Goal: Task Accomplishment & Management: Manage account settings

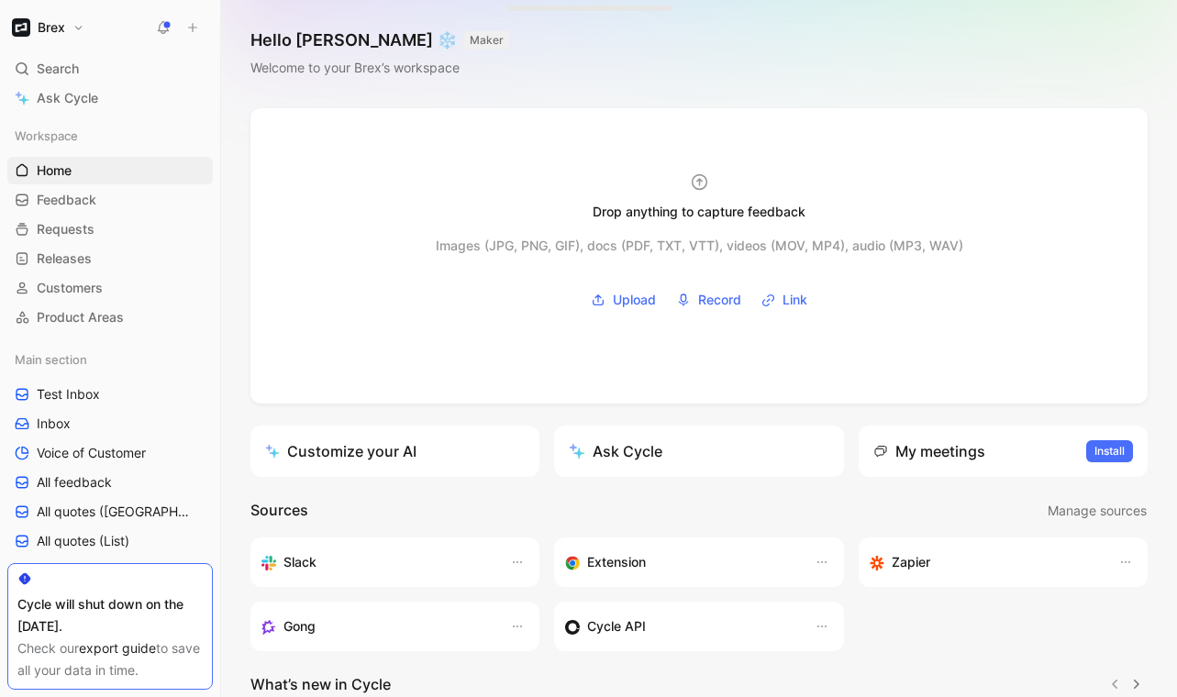
click at [39, 19] on h1 "Brex" at bounding box center [52, 27] width 28 height 17
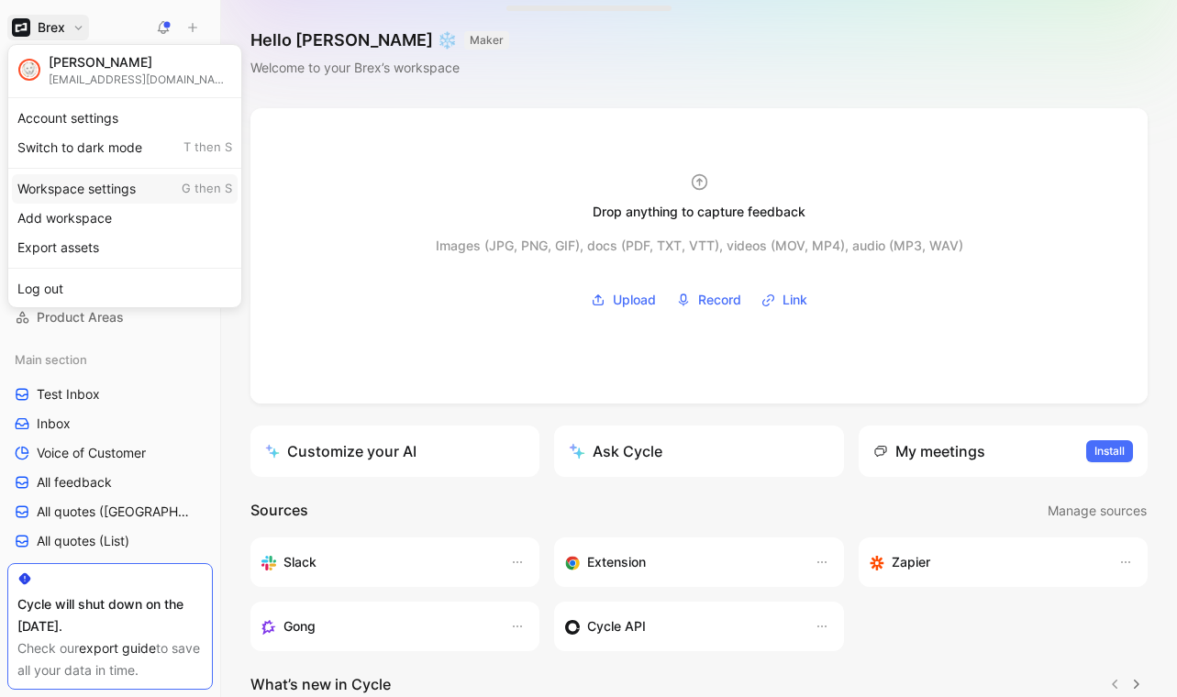
click at [97, 183] on div "Workspace settings G then S" at bounding box center [125, 188] width 226 height 29
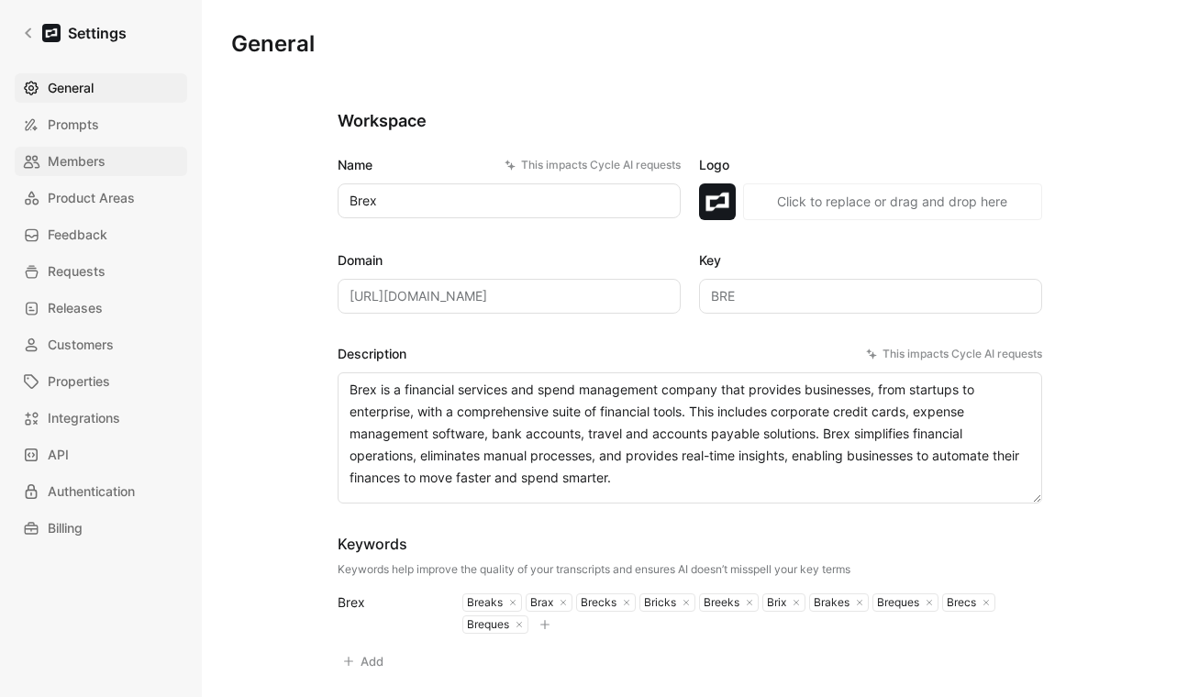
click at [83, 170] on span "Members" at bounding box center [77, 161] width 58 height 22
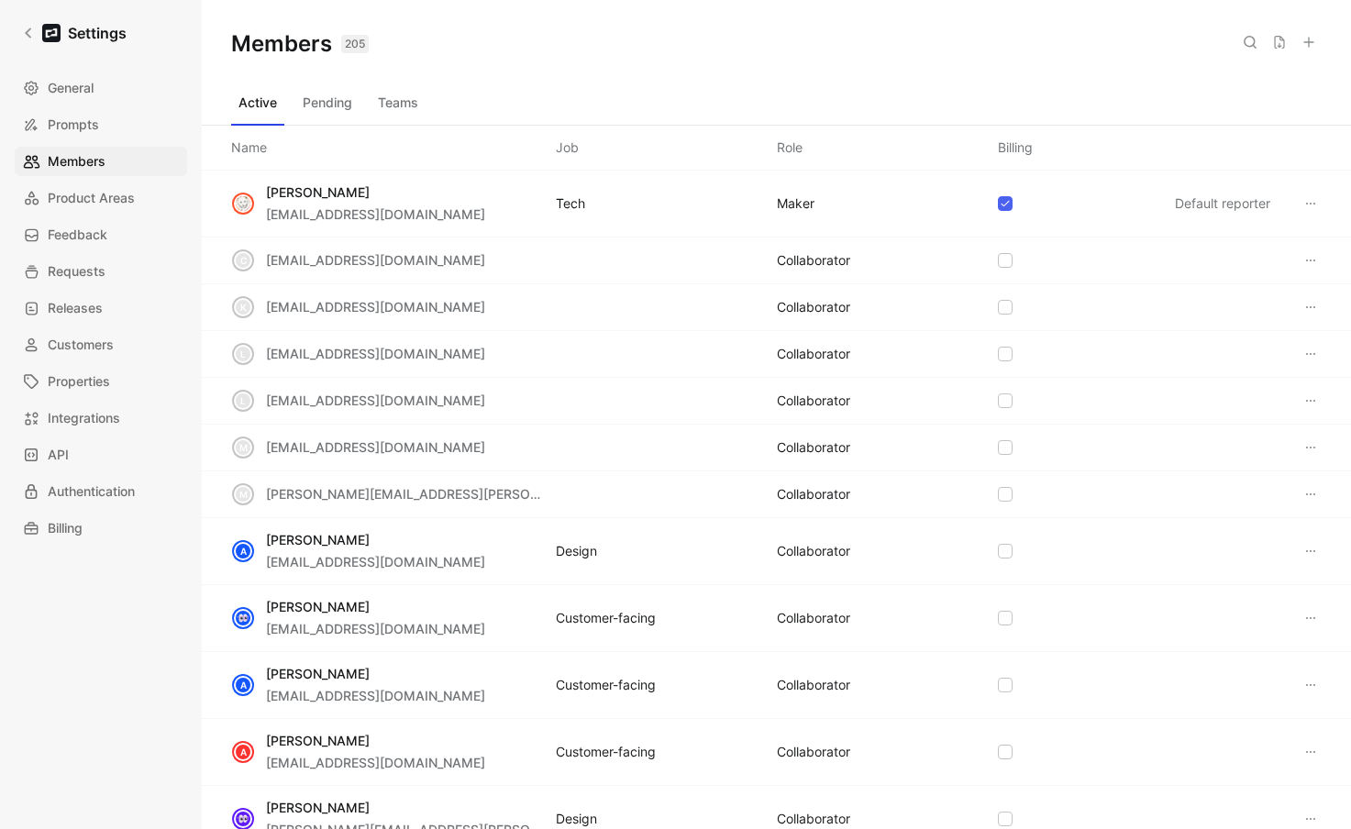
click at [1176, 41] on button at bounding box center [1250, 42] width 26 height 26
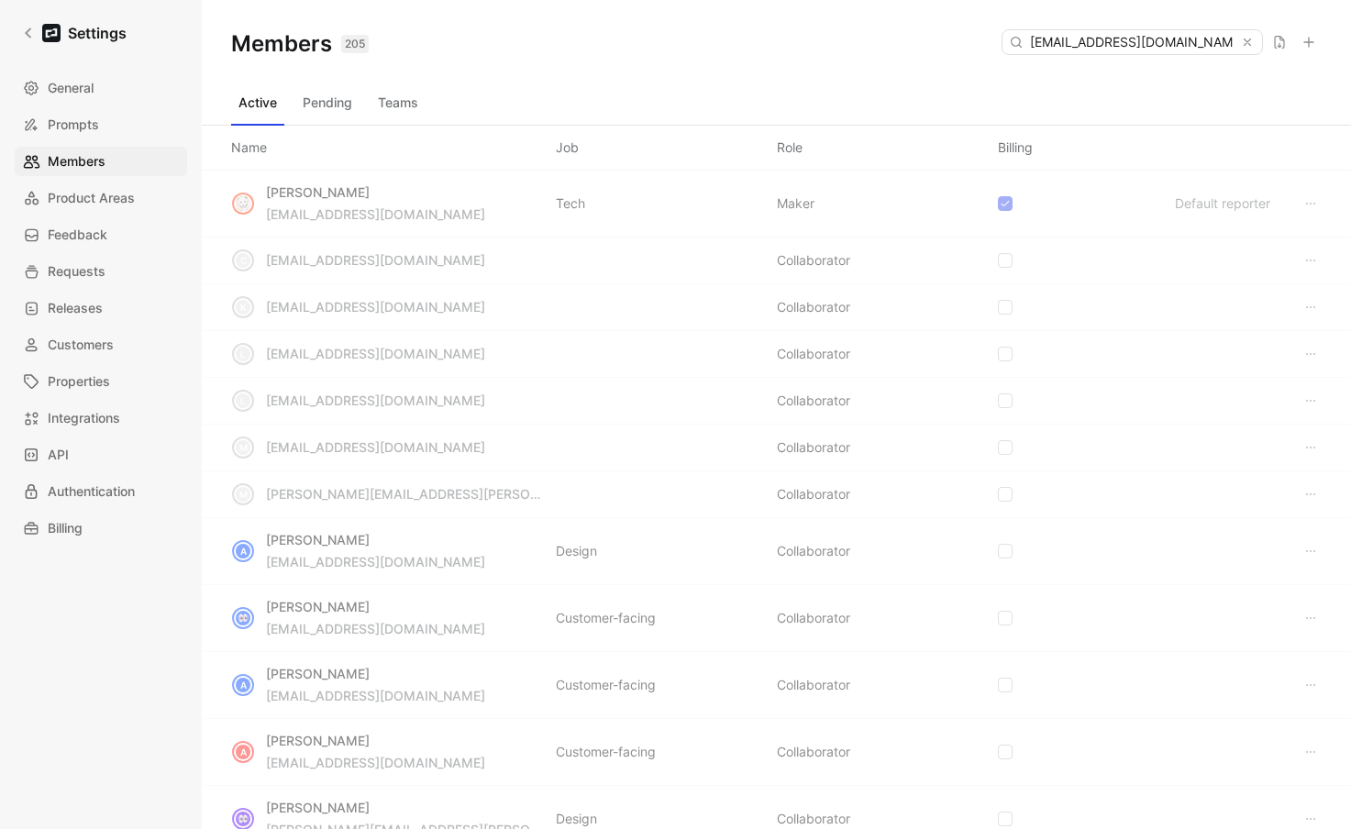
type input "avirk@brex.com"
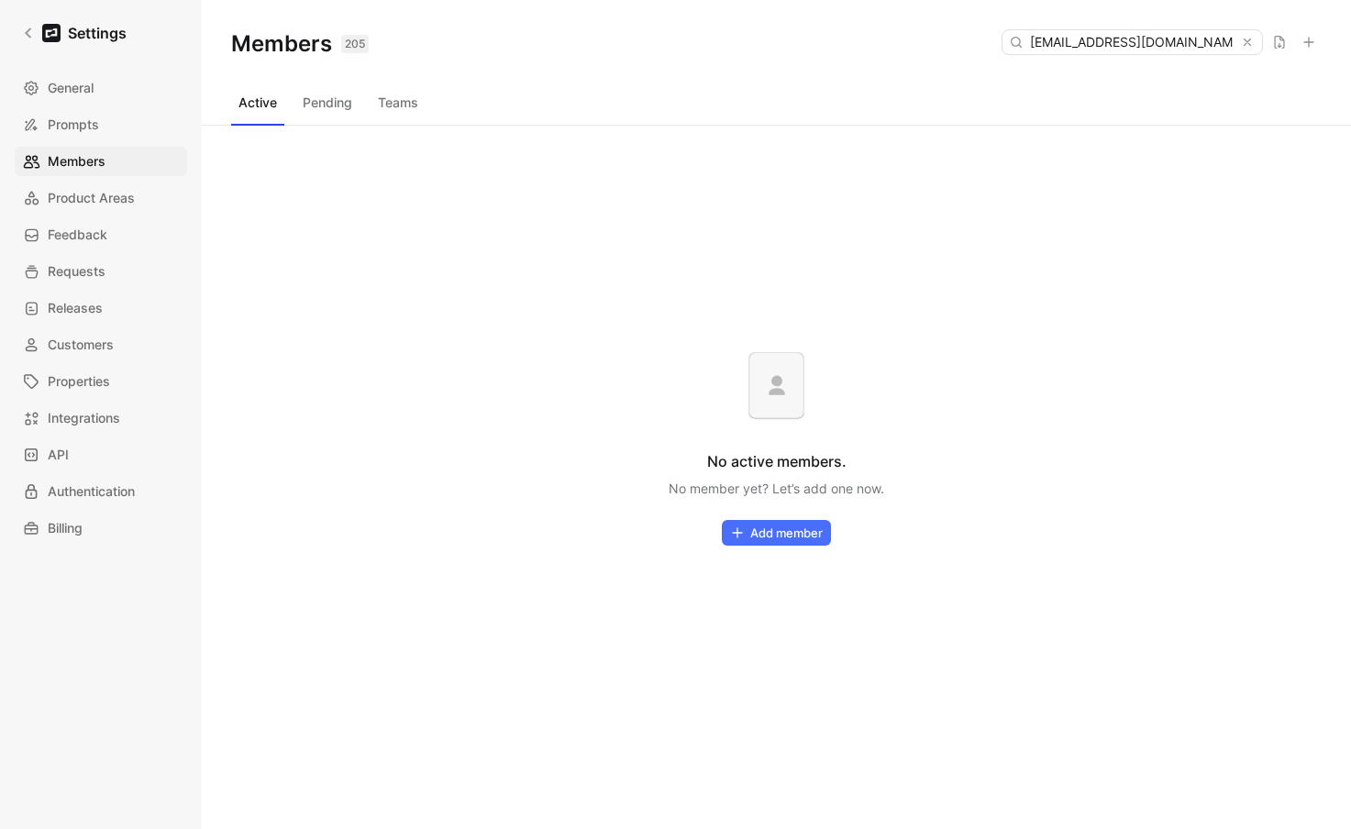
click at [341, 111] on button "Pending" at bounding box center [327, 102] width 64 height 29
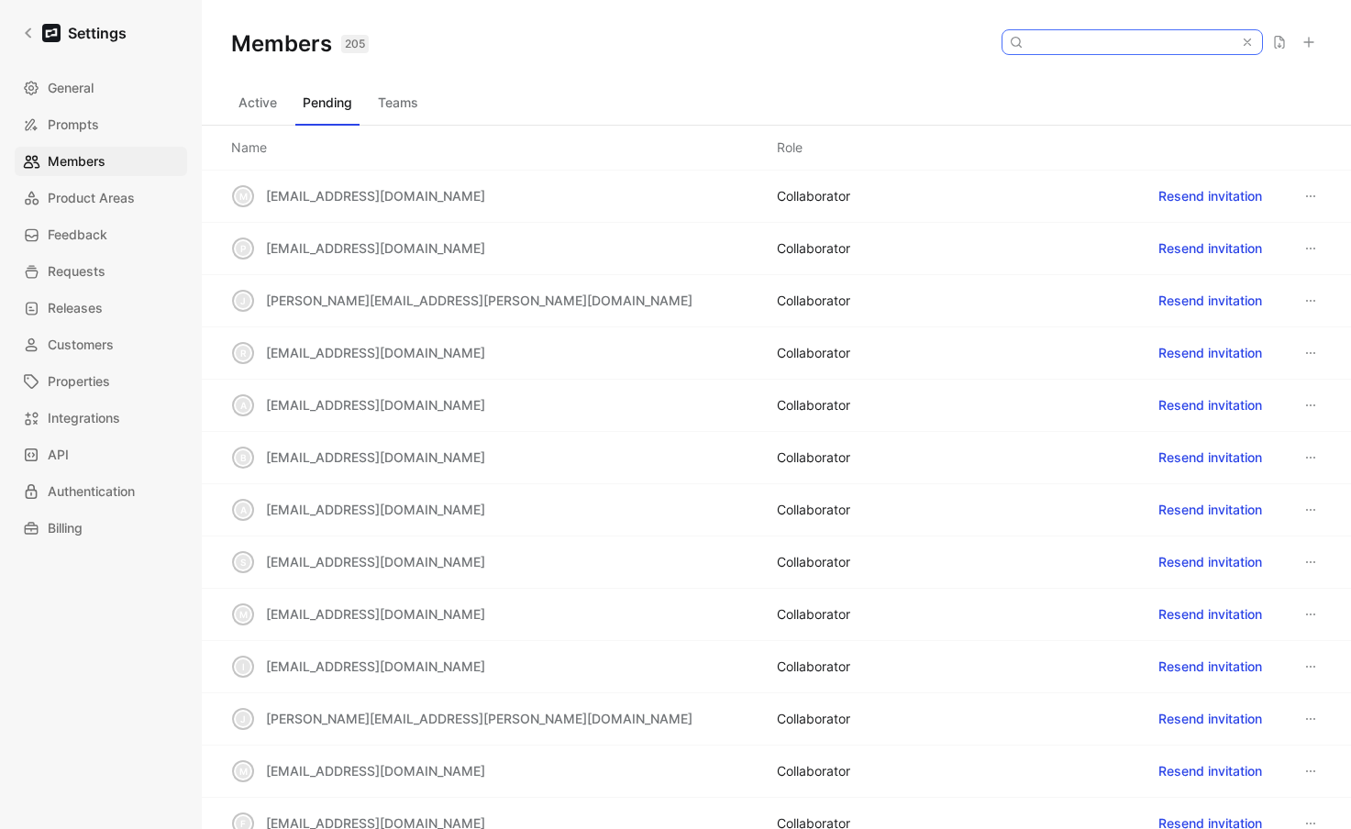
click at [1124, 46] on input at bounding box center [1131, 42] width 217 height 24
paste input "avirk@brex.com"
type input "avirk@brex.com"
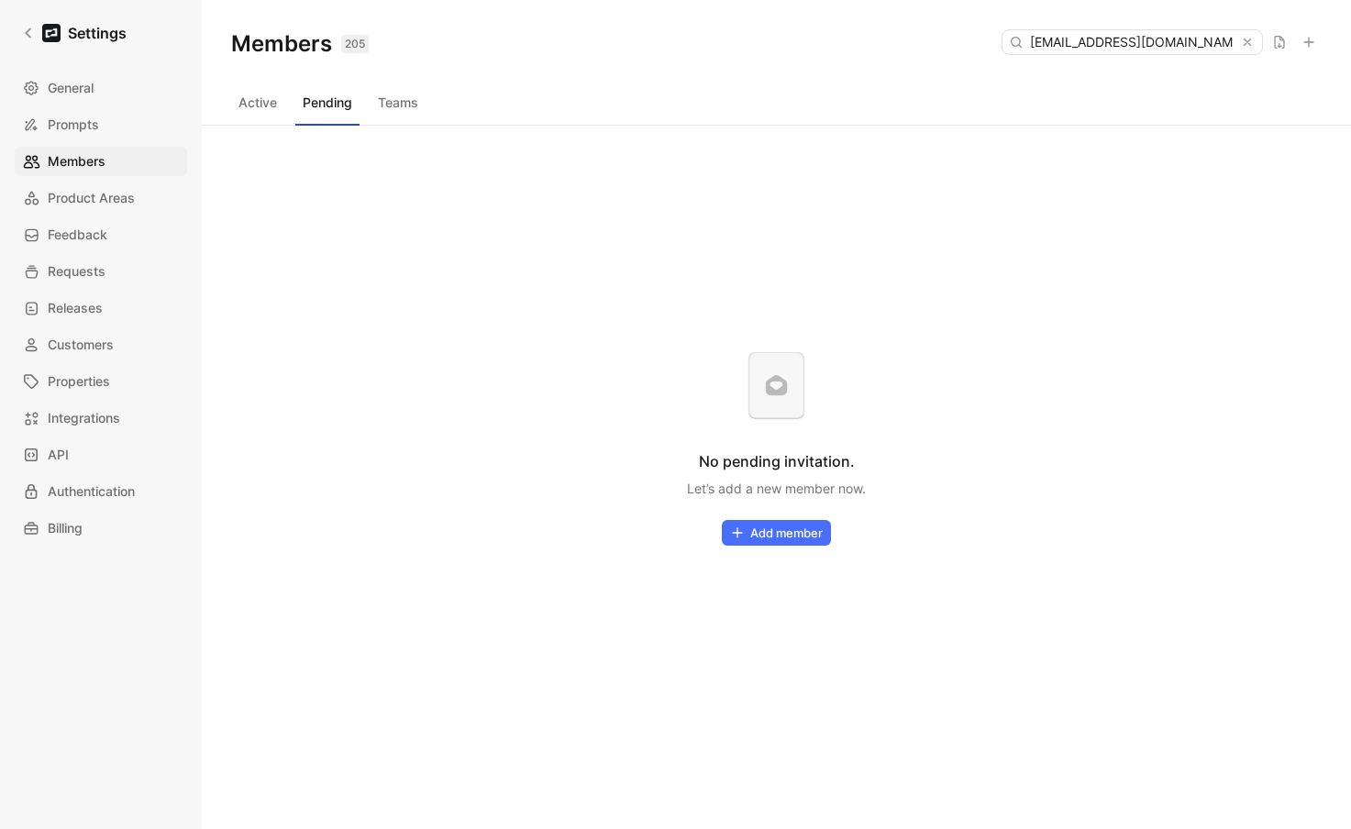
click at [247, 97] on button "Active" at bounding box center [257, 102] width 53 height 29
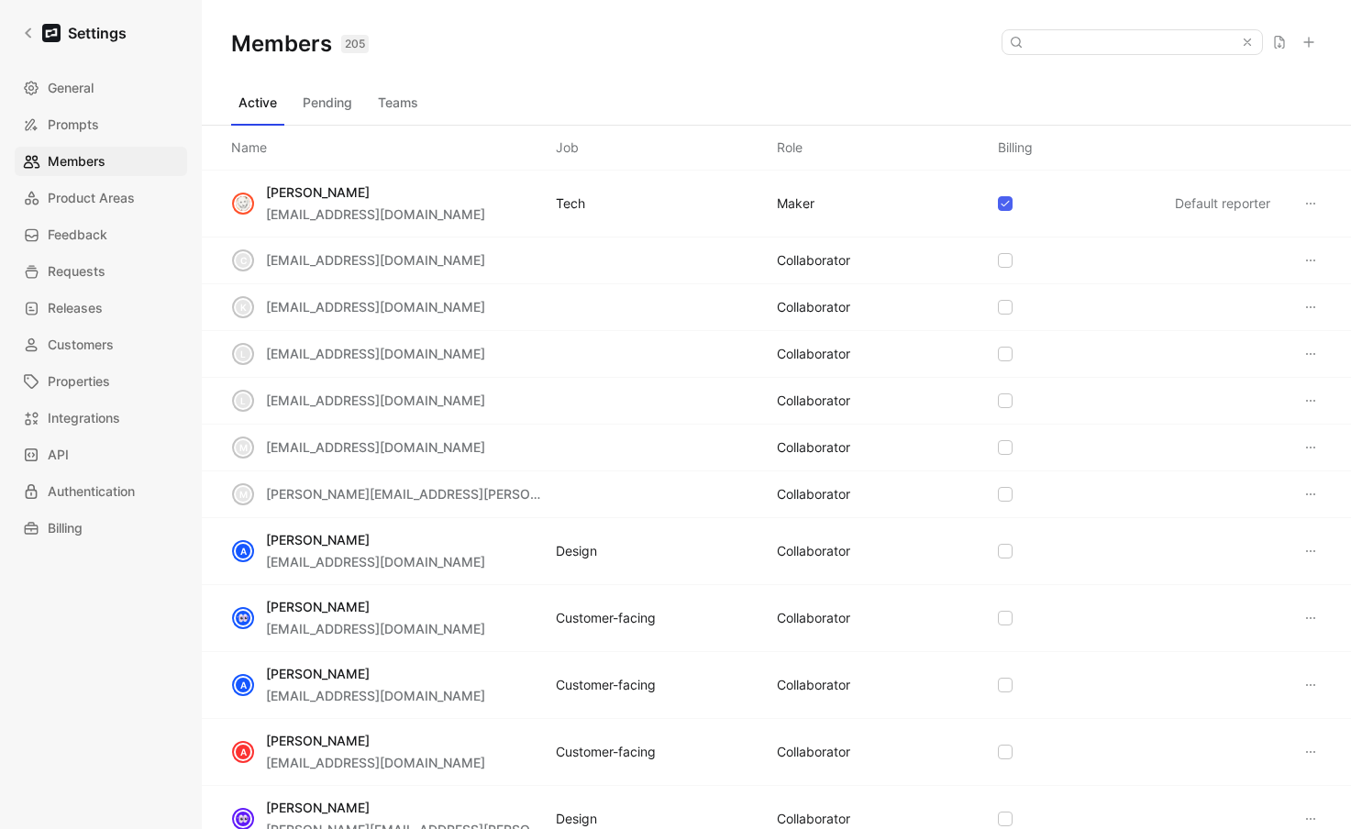
click at [1176, 42] on use at bounding box center [1308, 42] width 9 height 9
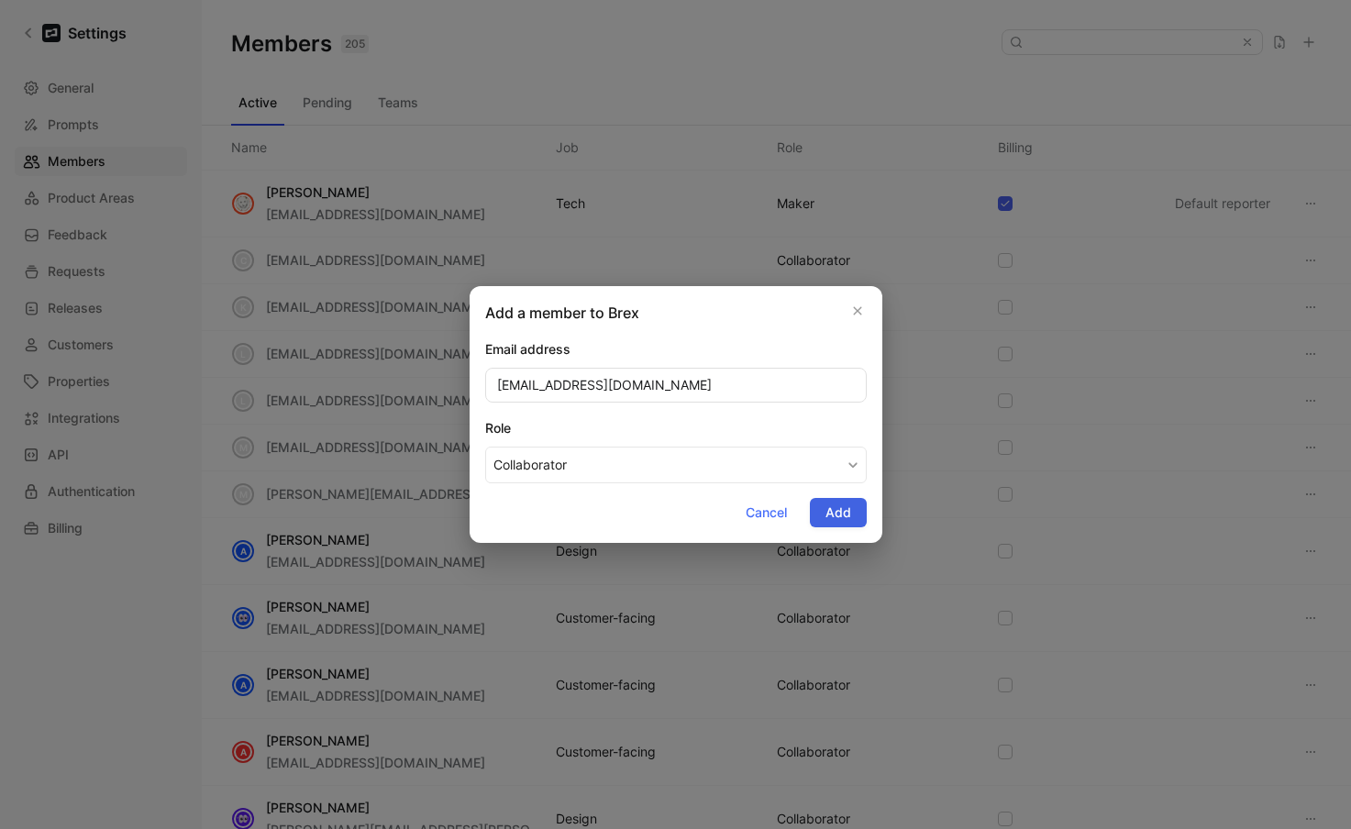
type input "avirk@brex.com"
click at [840, 509] on span "Add" at bounding box center [838, 513] width 26 height 22
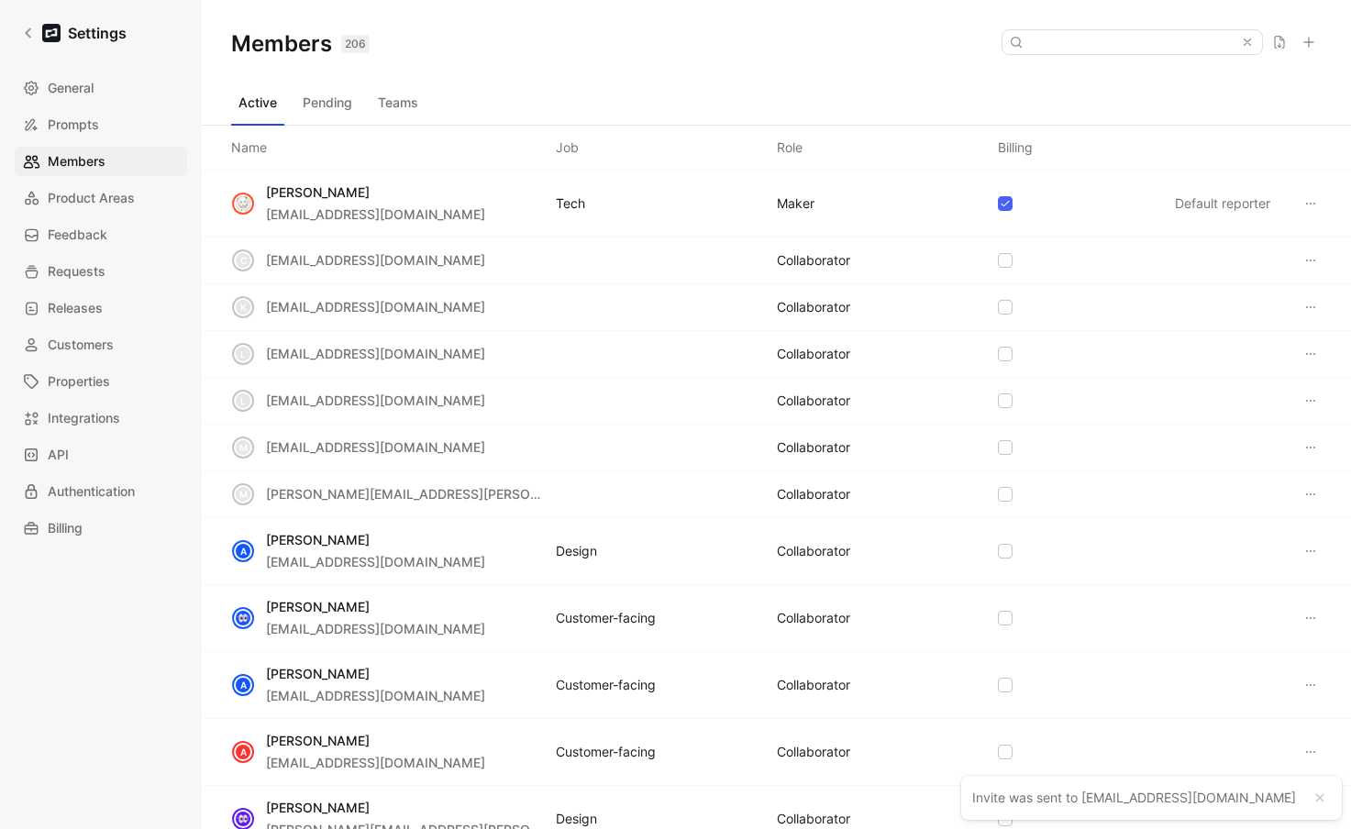
click at [395, 118] on div "Active Pending Teams" at bounding box center [776, 106] width 1091 height 37
click at [395, 103] on button "Teams" at bounding box center [398, 102] width 55 height 29
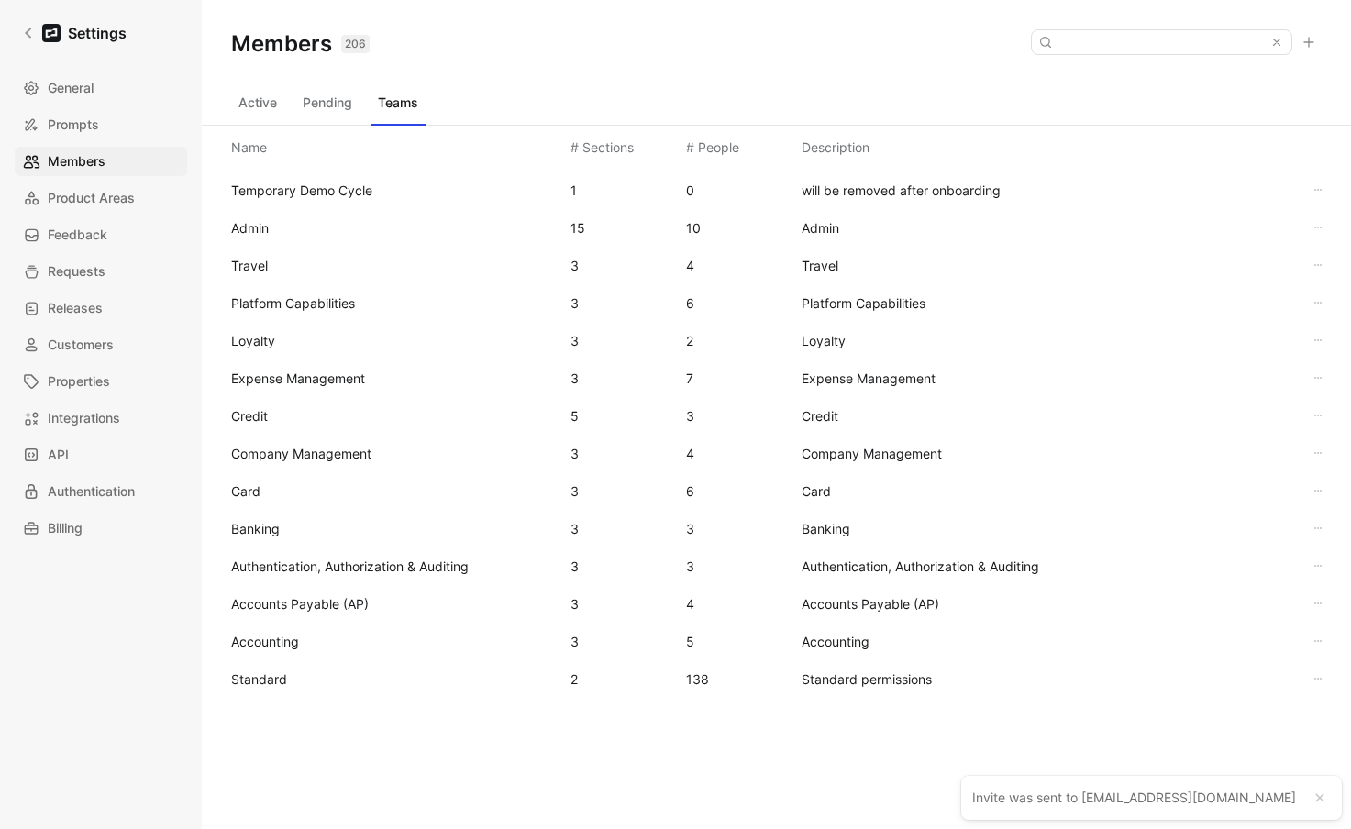
click at [288, 686] on span "Standard" at bounding box center [393, 680] width 325 height 22
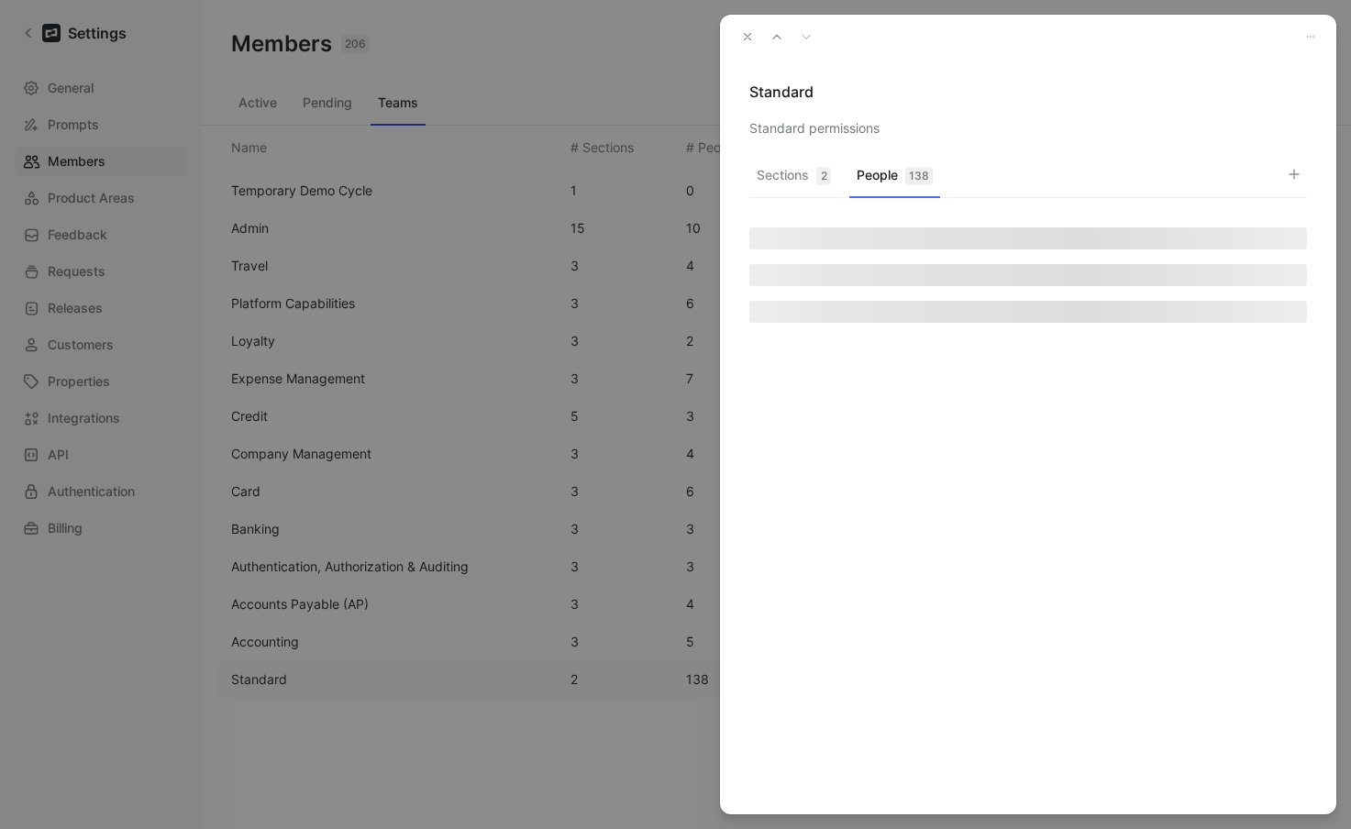
click at [861, 173] on button "People 138" at bounding box center [894, 180] width 91 height 36
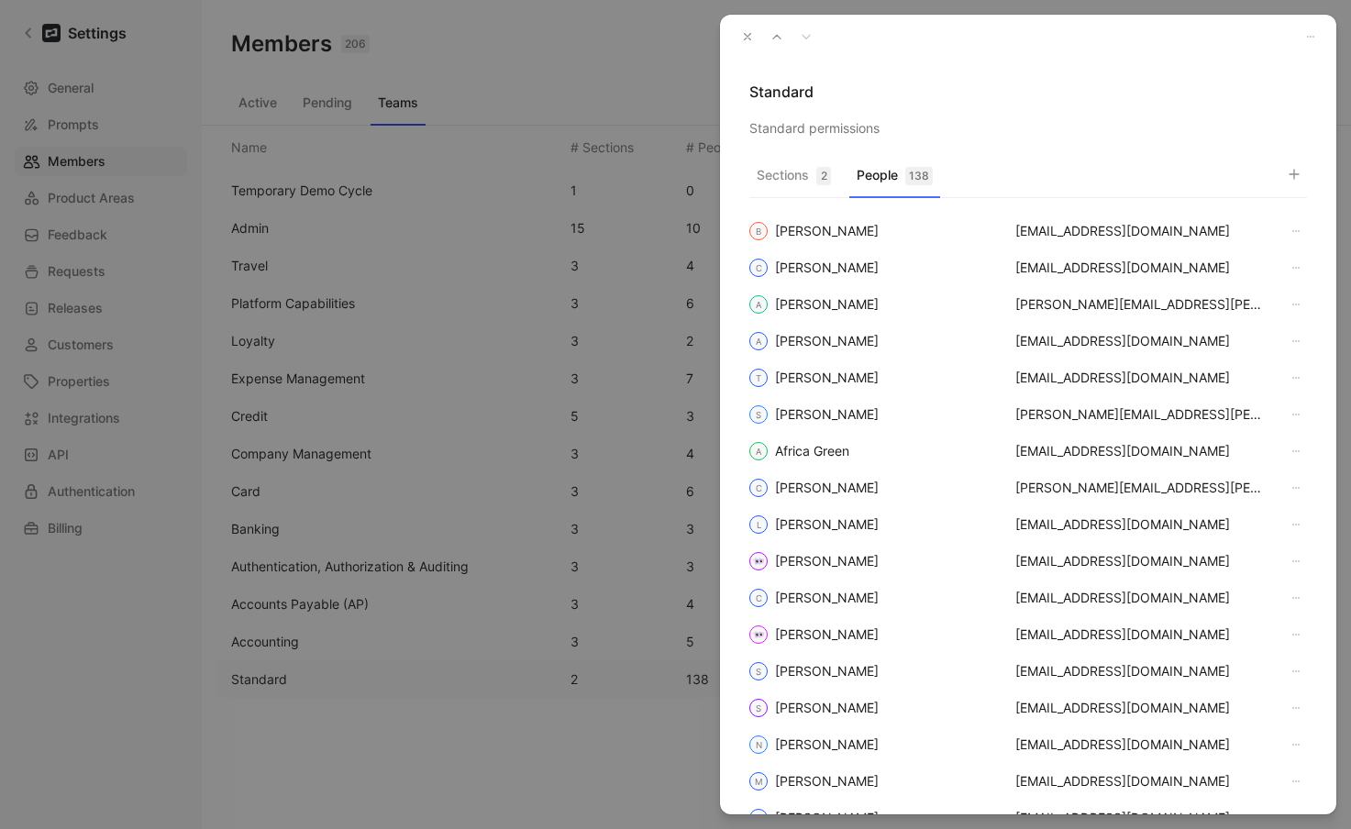
click at [1176, 174] on use "button" at bounding box center [1294, 174] width 9 height 9
click at [1160, 204] on input "avirk@brex.com" at bounding box center [1184, 209] width 183 height 29
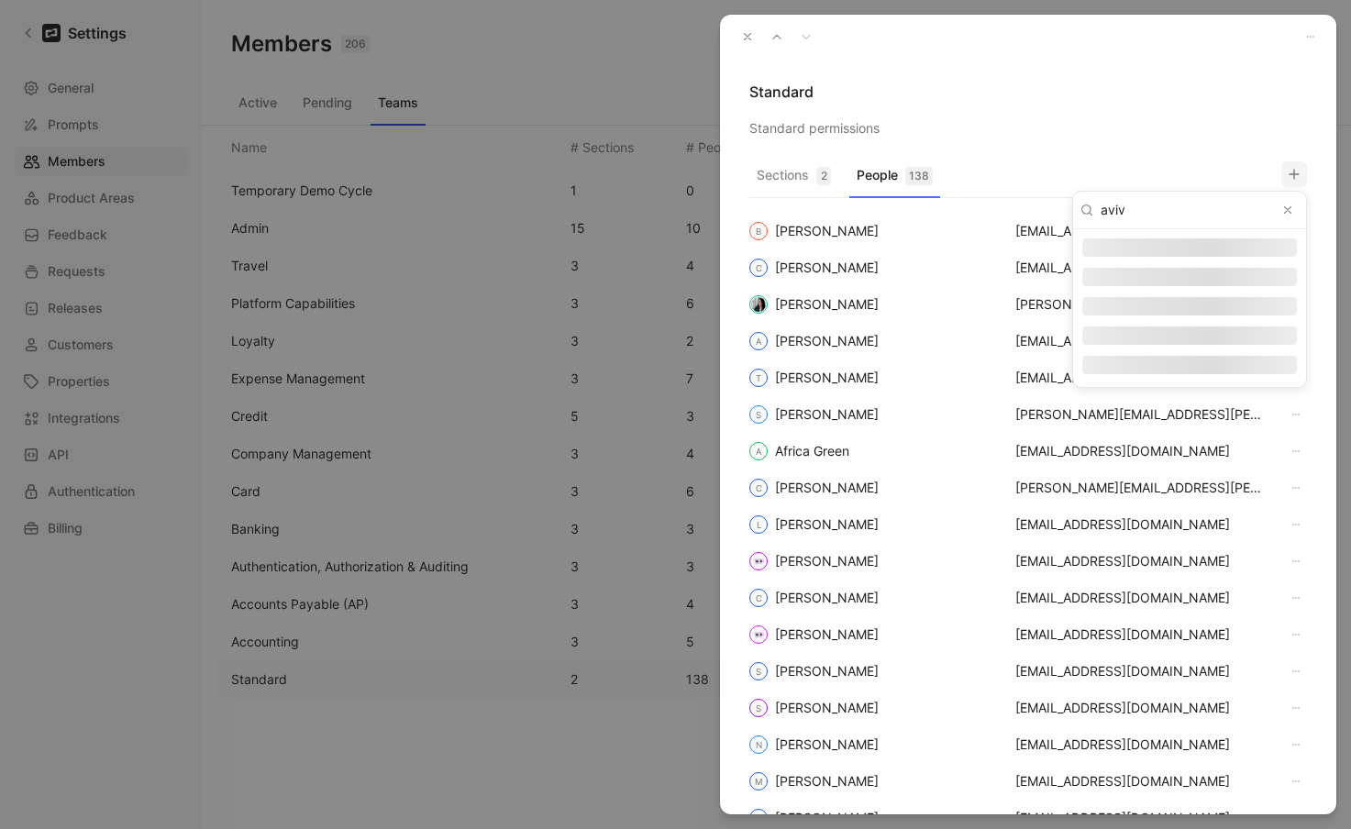
type input "aviva"
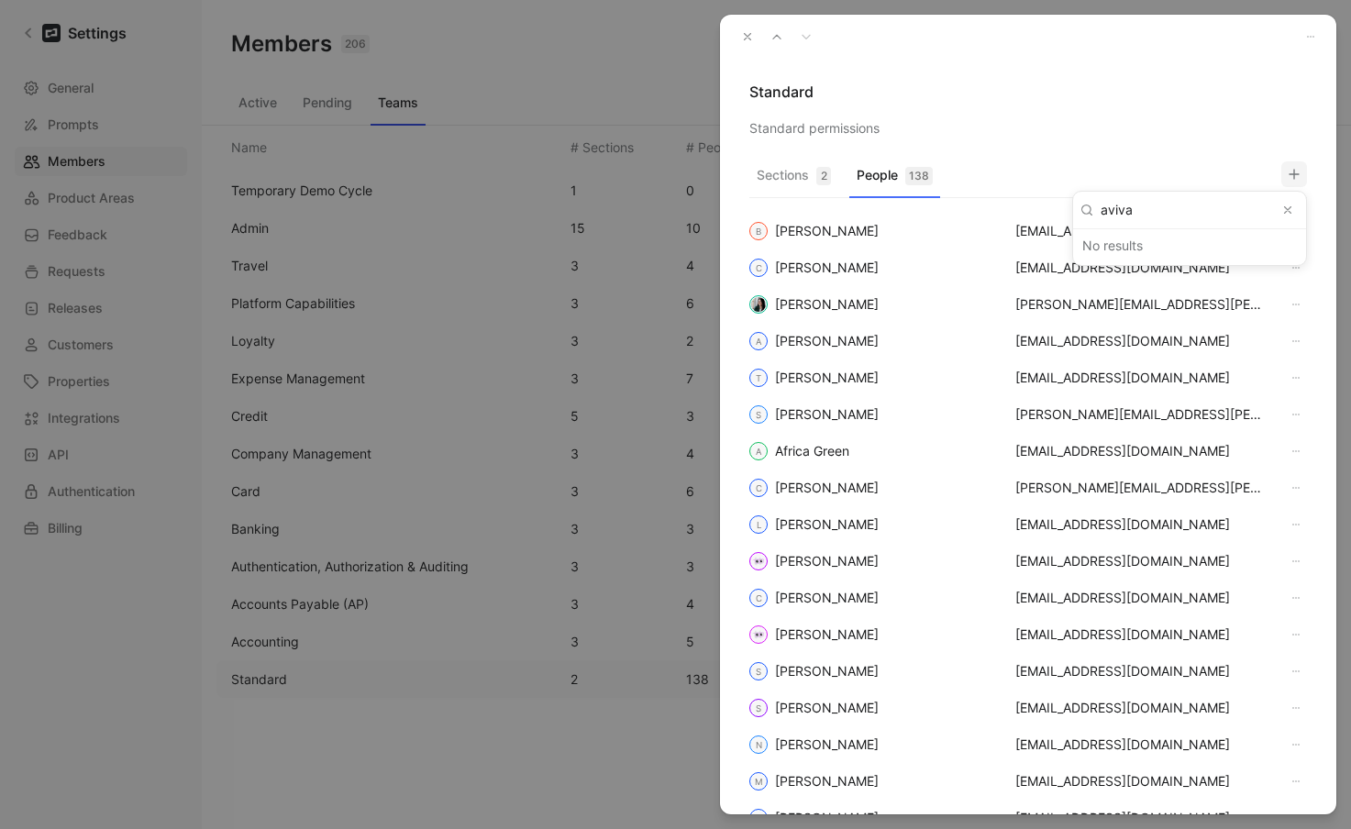
click at [789, 183] on div at bounding box center [675, 414] width 1351 height 829
click at [745, 45] on button "button" at bounding box center [748, 37] width 26 height 26
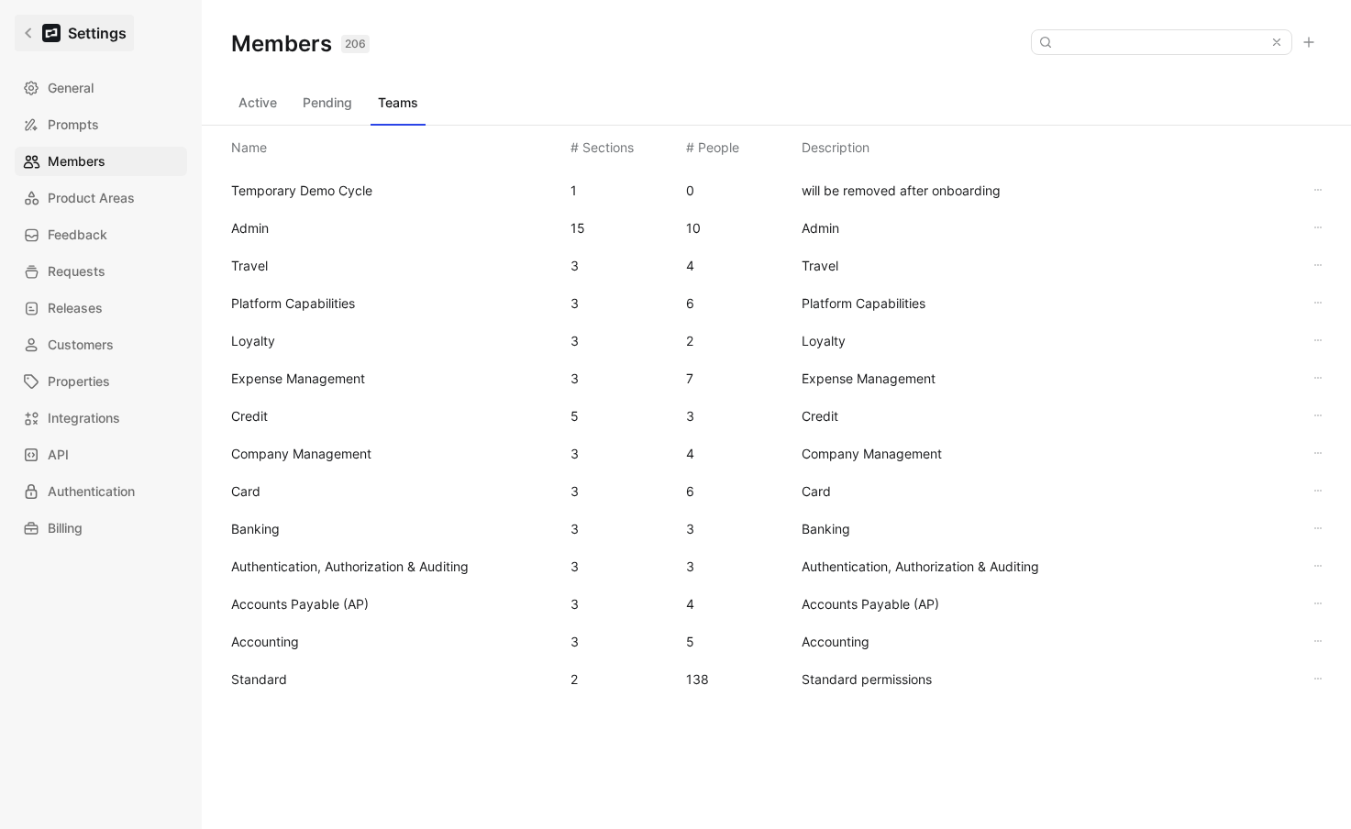
click at [23, 30] on icon at bounding box center [28, 33] width 13 height 13
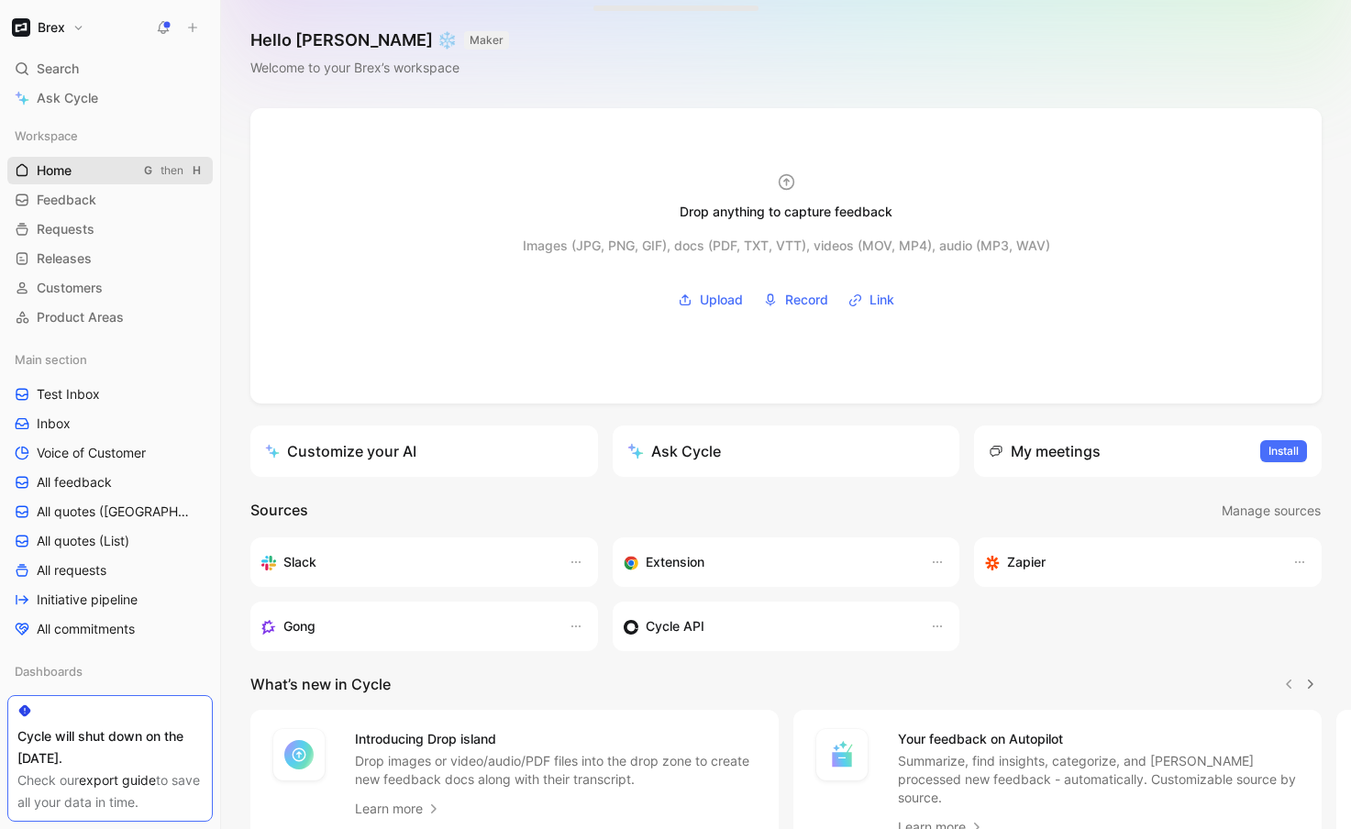
click at [68, 169] on span "Home" at bounding box center [54, 170] width 35 height 18
